Goal: Information Seeking & Learning: Check status

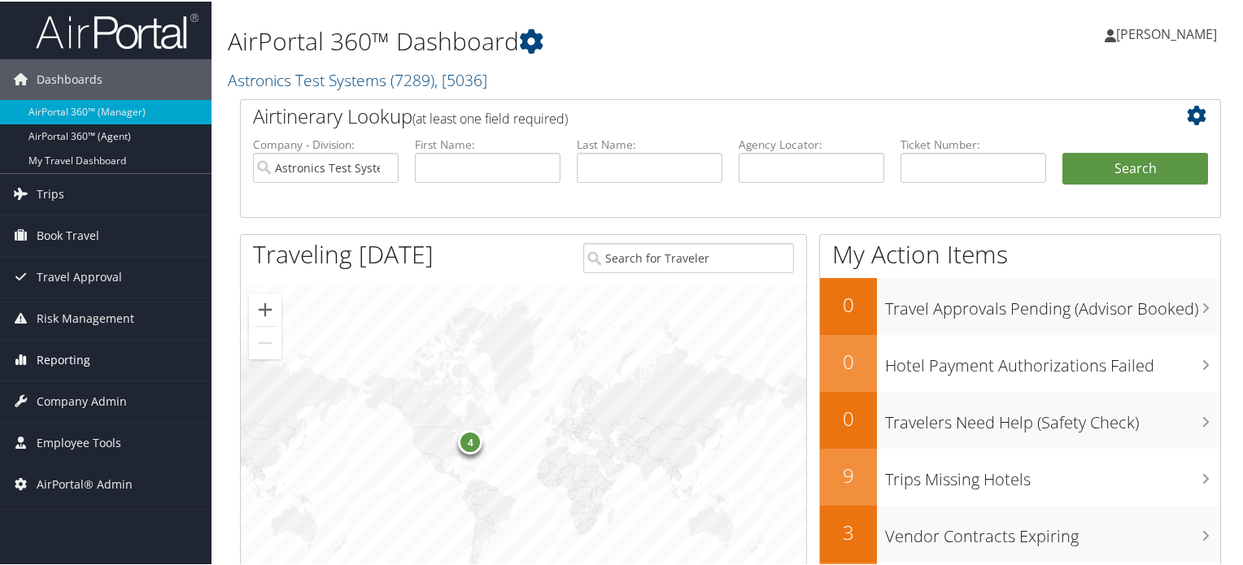
click at [70, 362] on span "Reporting" at bounding box center [64, 358] width 54 height 41
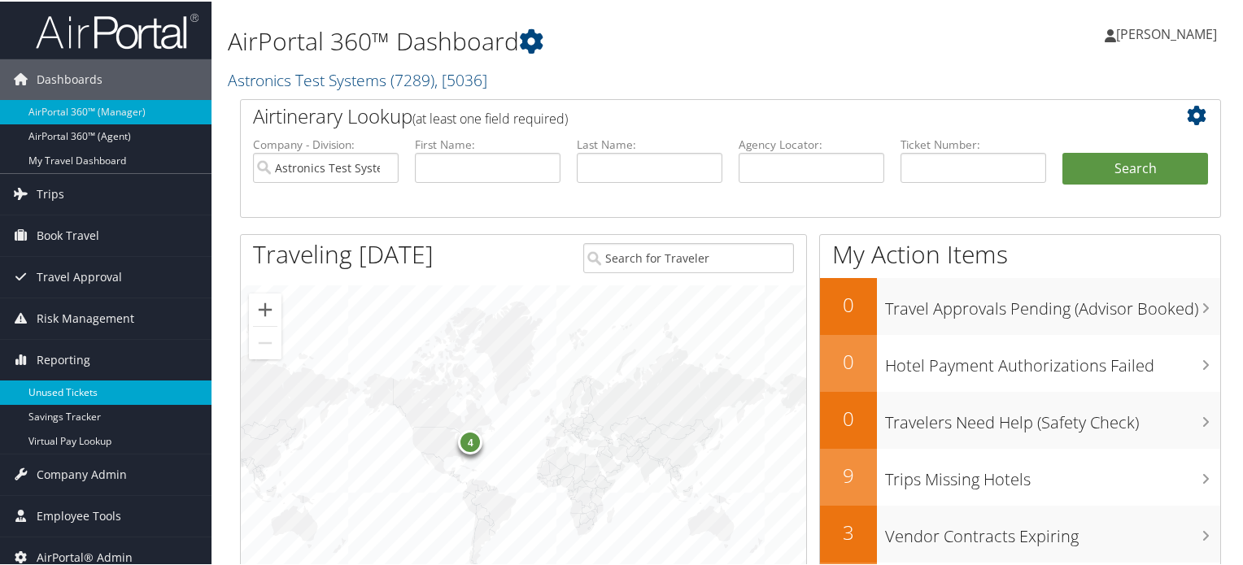
click at [59, 392] on link "Unused Tickets" at bounding box center [106, 391] width 212 height 24
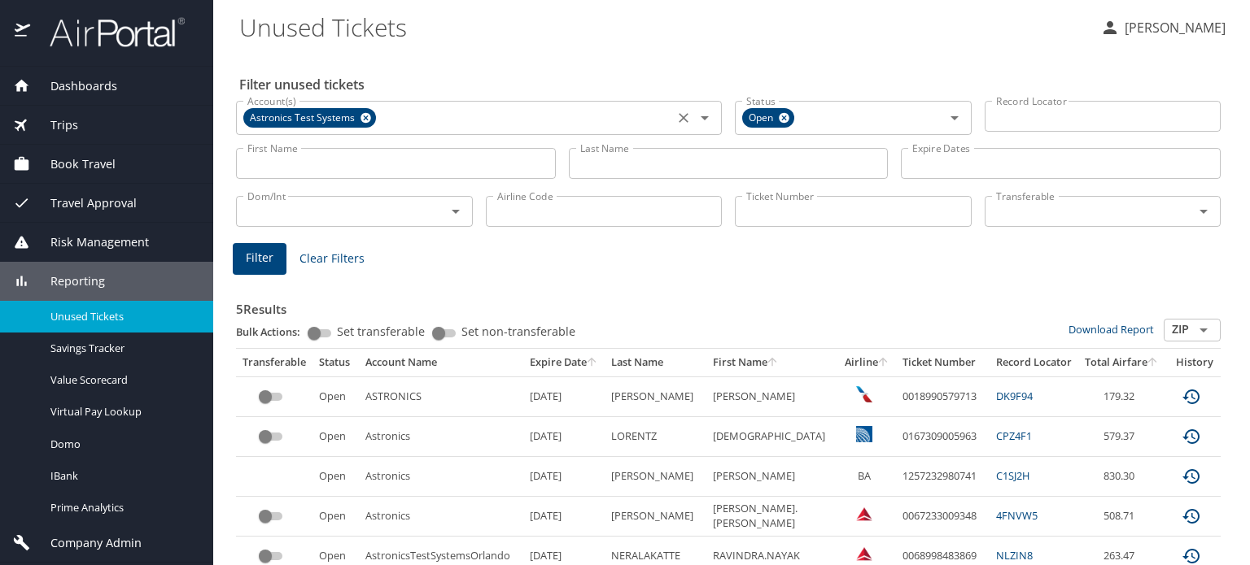
click at [369, 122] on icon at bounding box center [366, 118] width 12 height 18
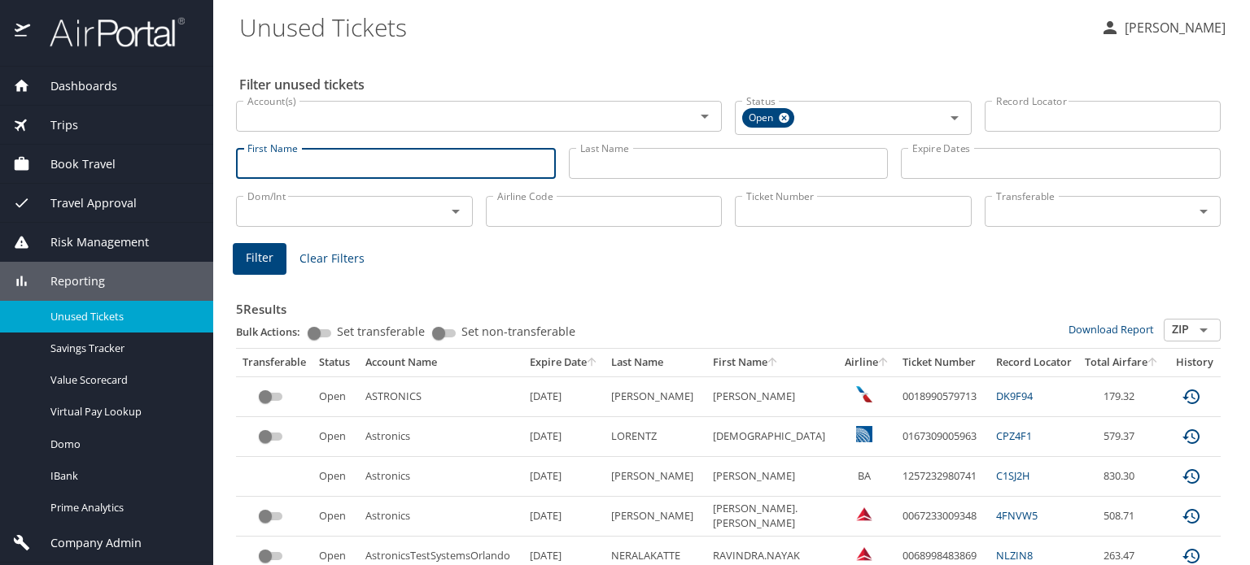
click at [341, 159] on input "First Name" at bounding box center [396, 163] width 320 height 31
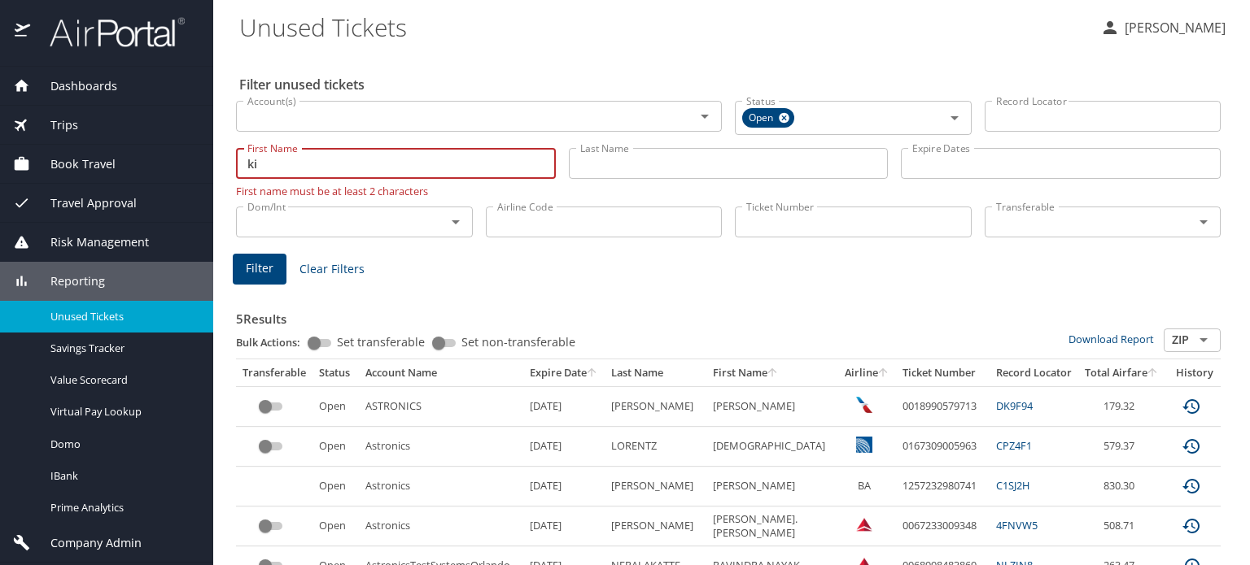
type input "k"
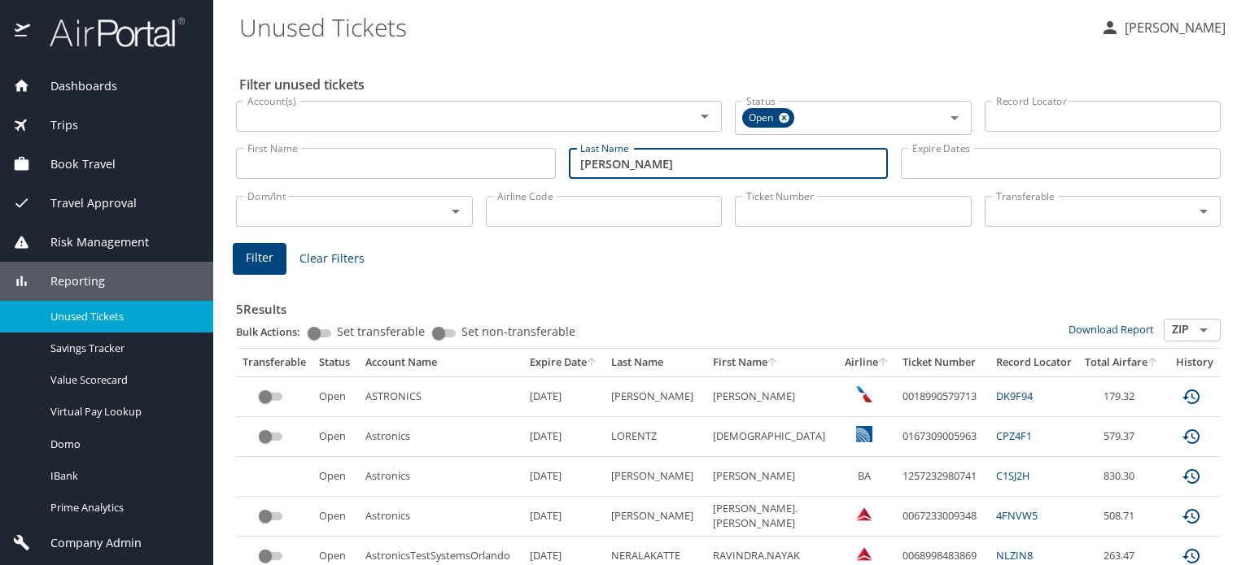
type input "[PERSON_NAME]"
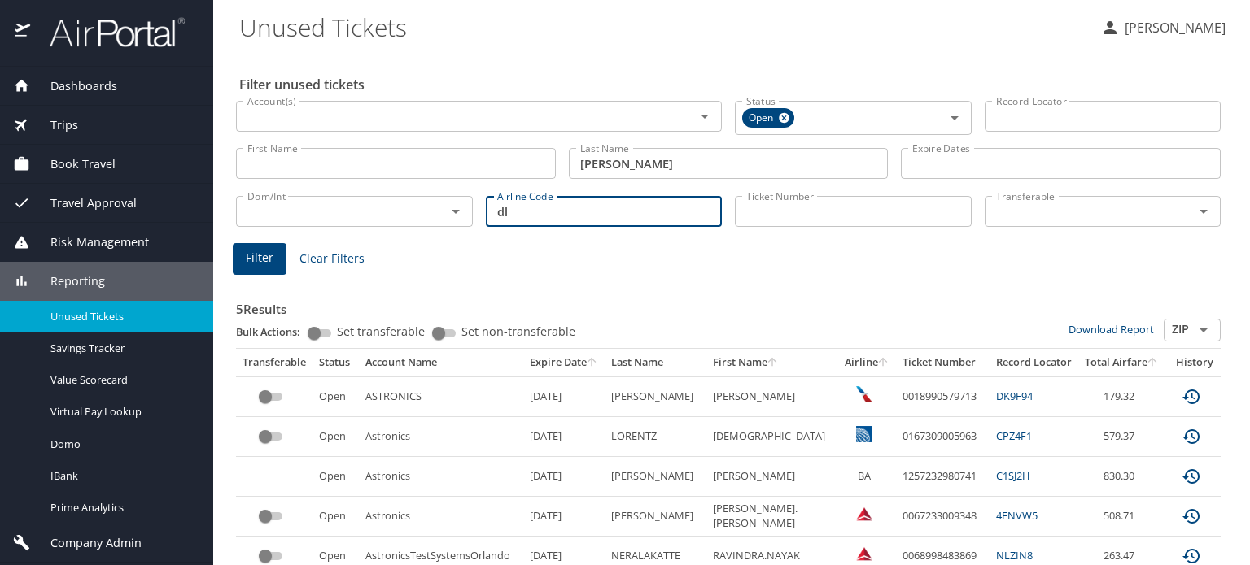
type input "dl"
click at [550, 121] on input "Account(s)" at bounding box center [455, 116] width 428 height 21
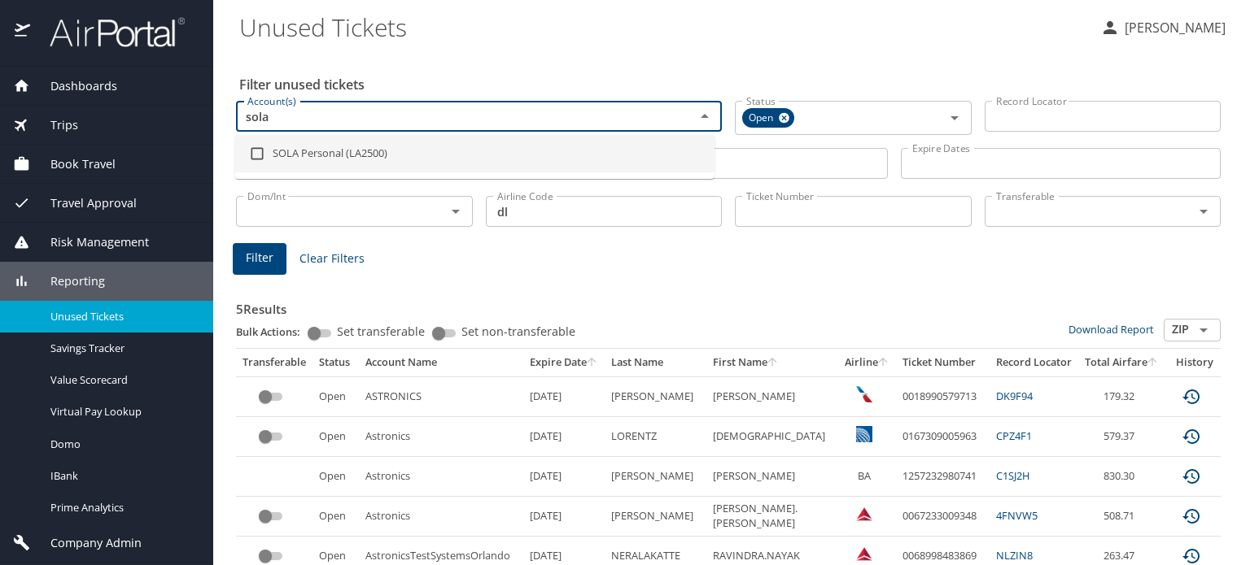
click at [316, 114] on input "sola" at bounding box center [455, 116] width 428 height 21
drag, startPoint x: 316, startPoint y: 114, endPoint x: 108, endPoint y: 115, distance: 207.5
click at [108, 115] on div "Dashboards AirPortal 360™ Manager AirPortal 360™ Agent My Travel Dashboard Trip…" at bounding box center [625, 282] width 1250 height 565
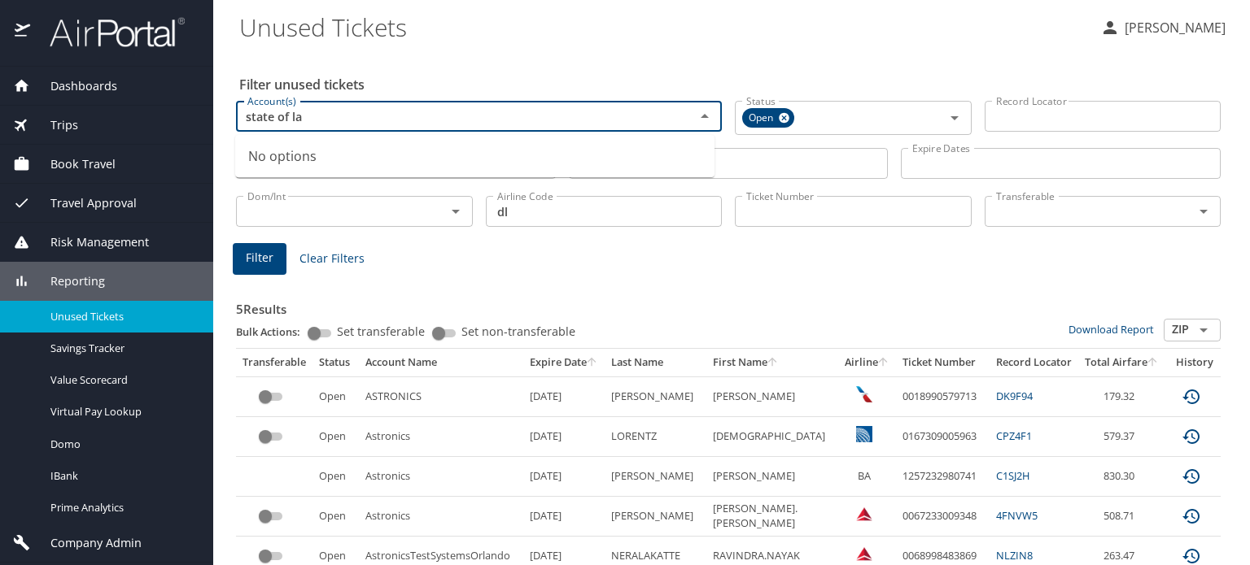
type input "state of l"
click at [254, 191] on input "checkbox" at bounding box center [257, 191] width 31 height 31
checkbox input "true"
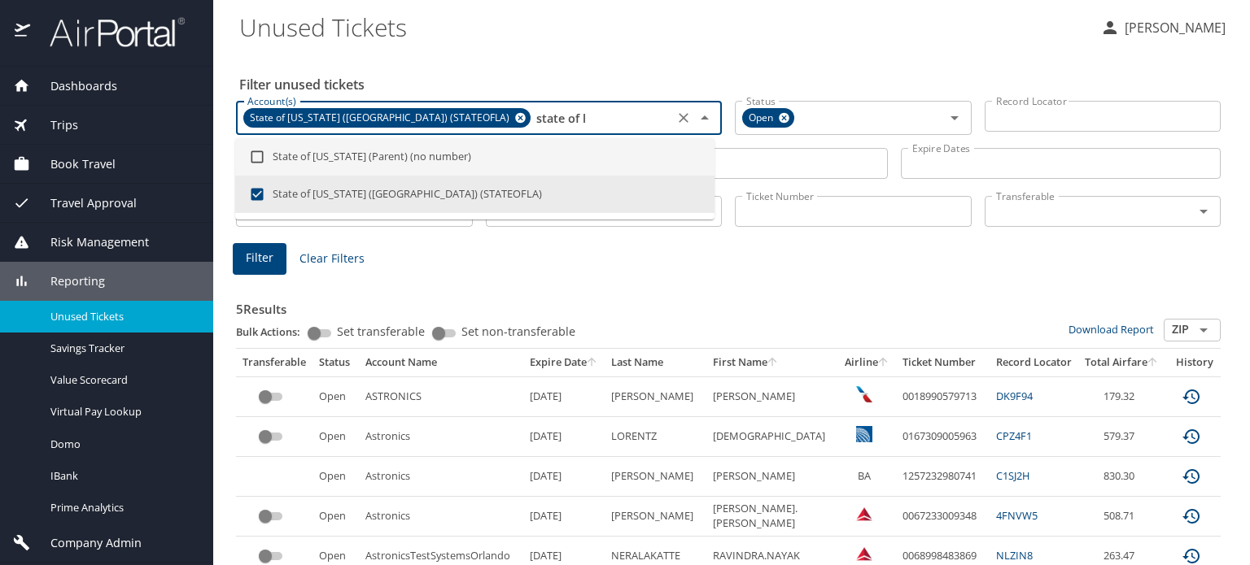
drag, startPoint x: 500, startPoint y: 113, endPoint x: 451, endPoint y: 128, distance: 51.7
click at [533, 128] on input "state of l" at bounding box center [601, 117] width 136 height 21
checkbox input "false"
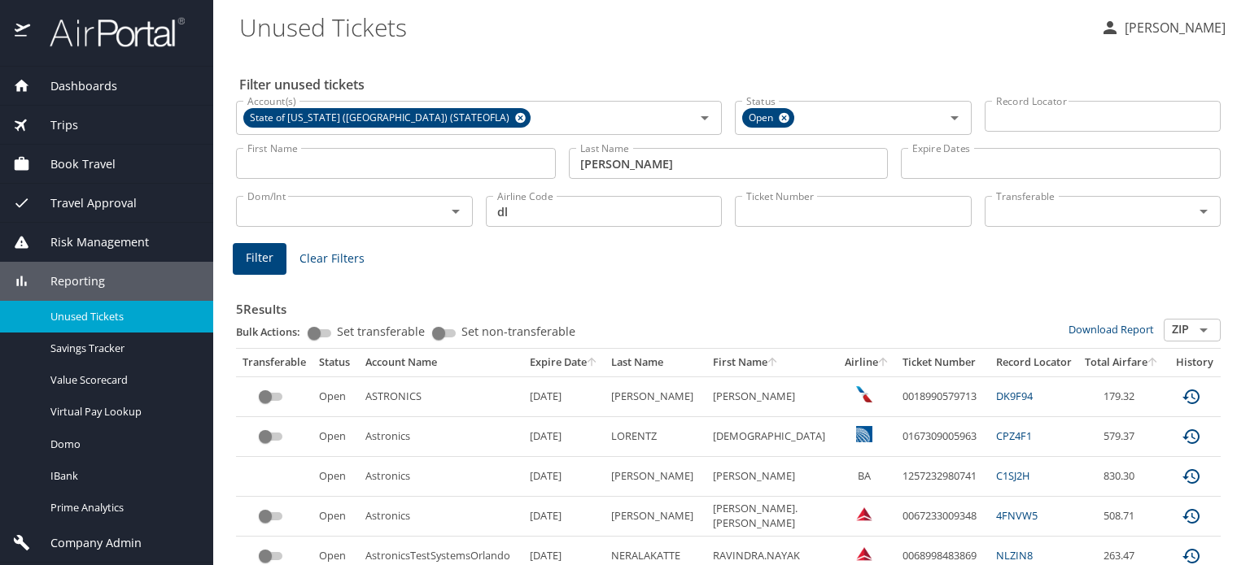
click at [602, 22] on Tickets "Unused Tickets" at bounding box center [663, 27] width 848 height 50
click at [270, 261] on span "Filter" at bounding box center [260, 258] width 28 height 20
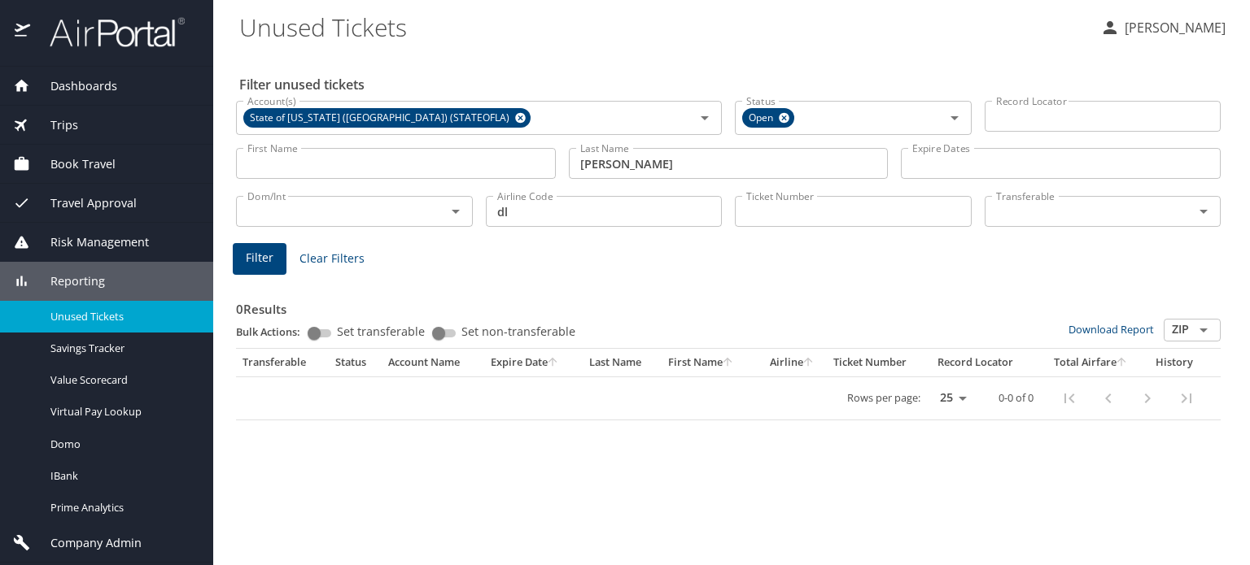
click at [267, 257] on span "Filter" at bounding box center [260, 258] width 28 height 20
click at [515, 116] on icon at bounding box center [520, 118] width 11 height 11
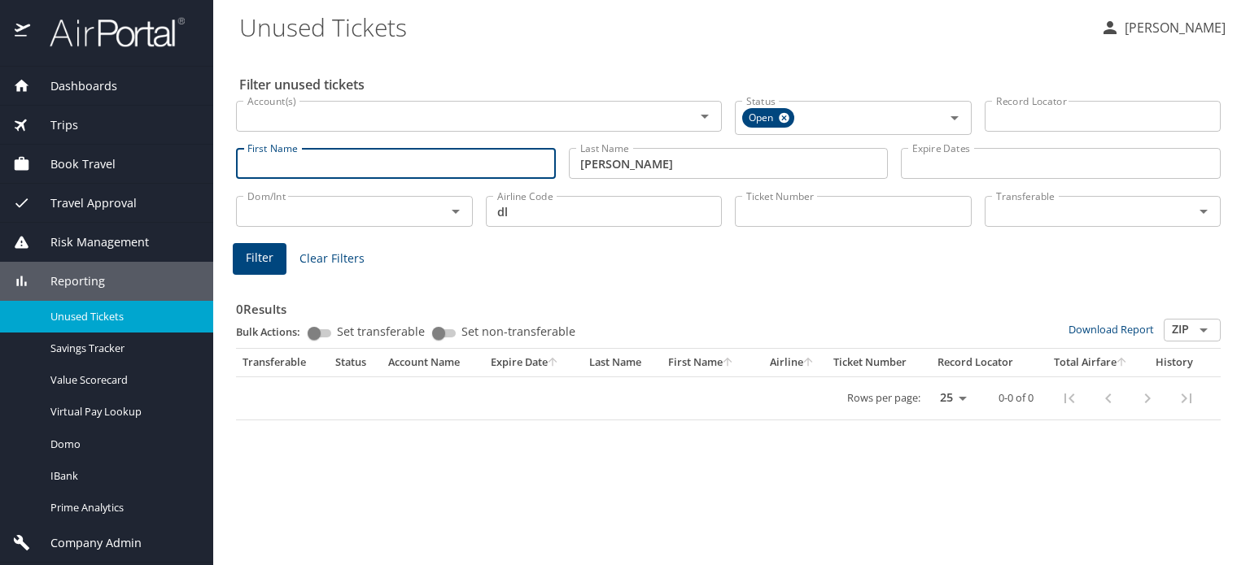
click at [394, 162] on input "First Name" at bounding box center [396, 163] width 320 height 31
type input "lance"
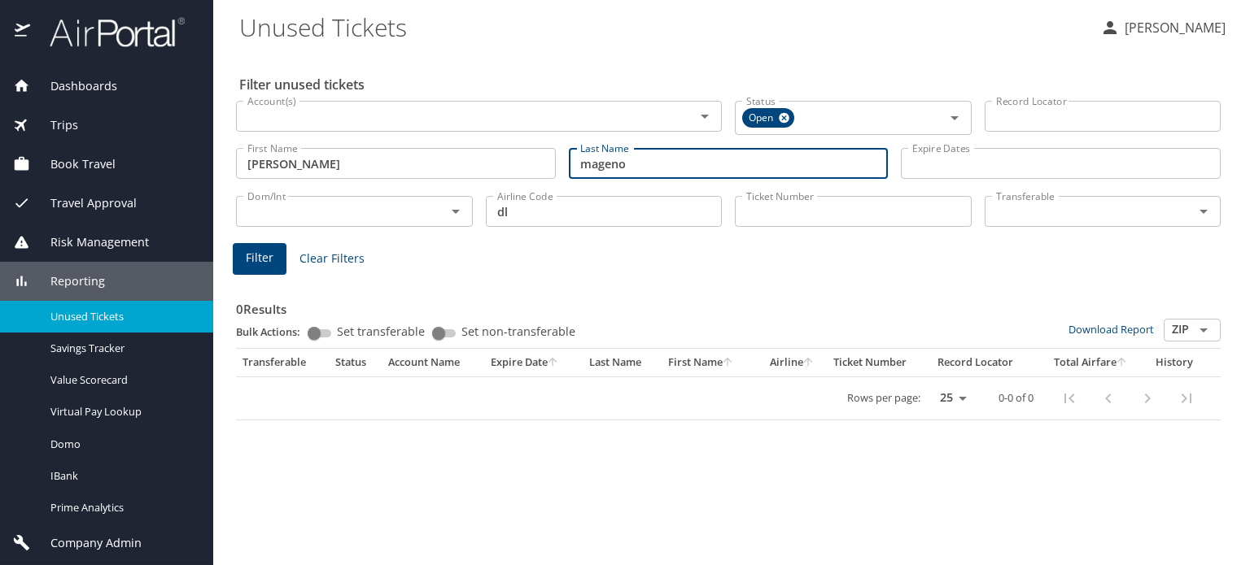
type input "mageno"
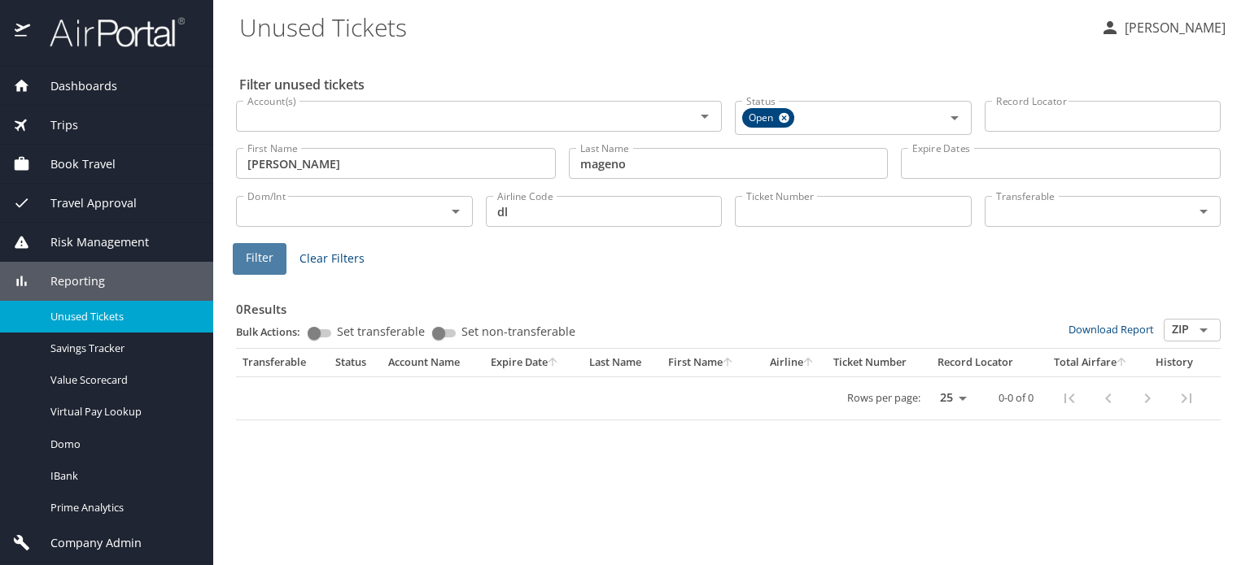
click at [251, 261] on span "Filter" at bounding box center [260, 258] width 28 height 20
